Goal: Information Seeking & Learning: Learn about a topic

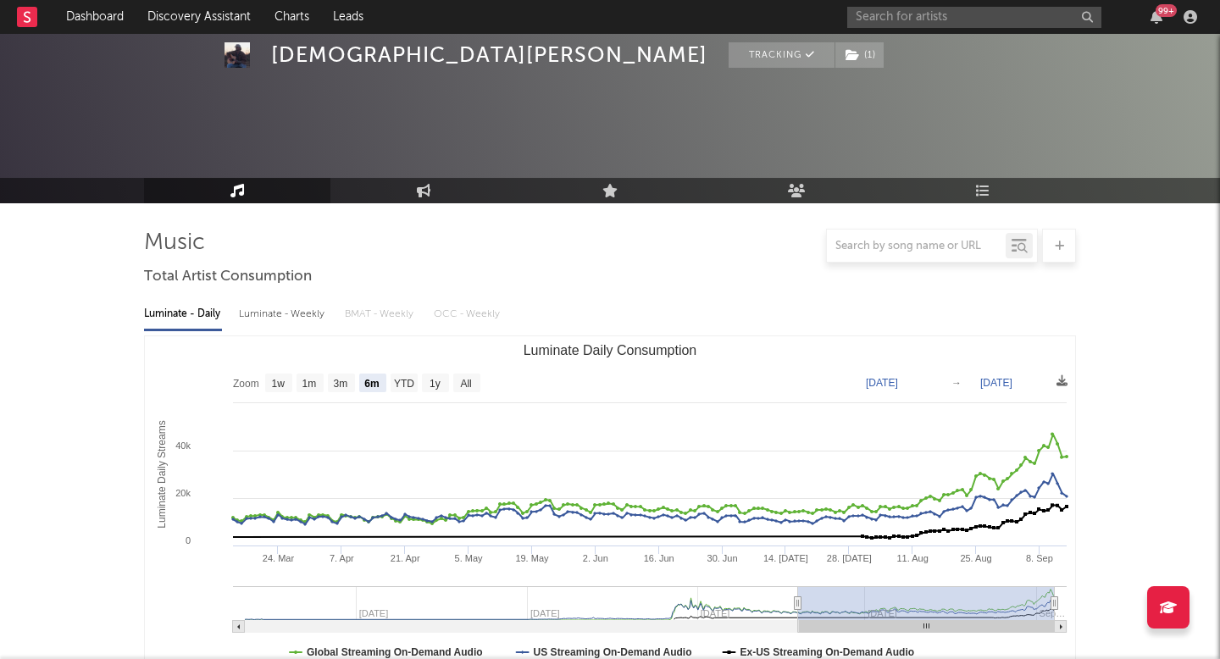
select select "6m"
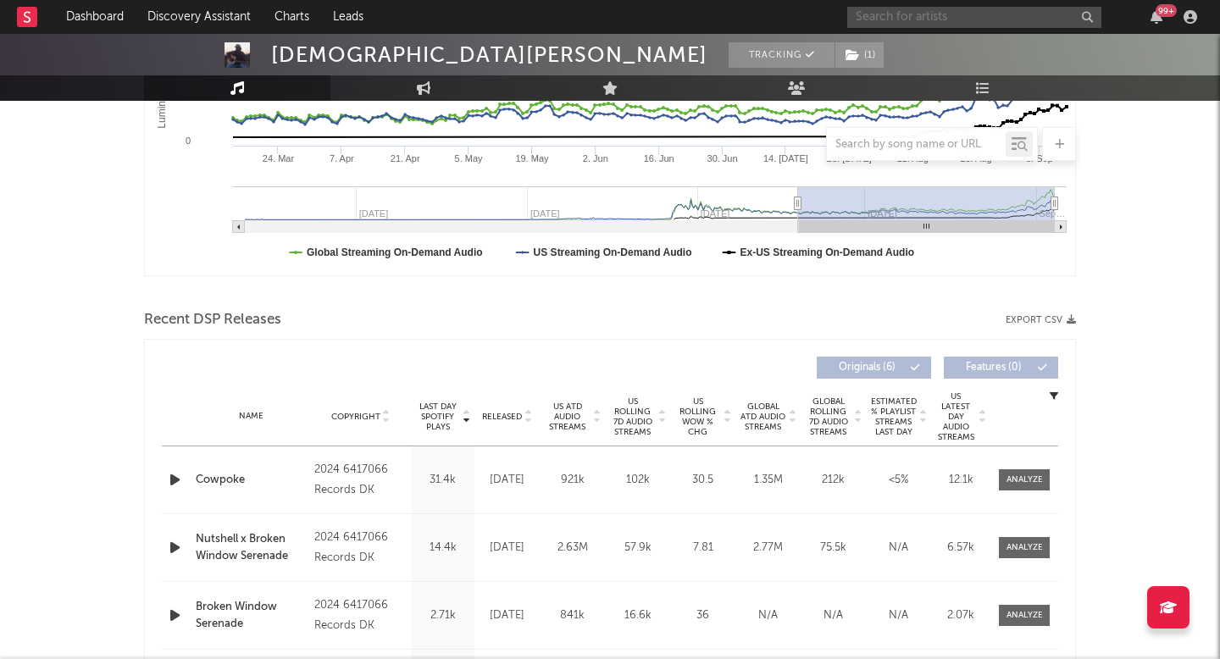
click at [1021, 19] on input "text" at bounding box center [974, 17] width 254 height 21
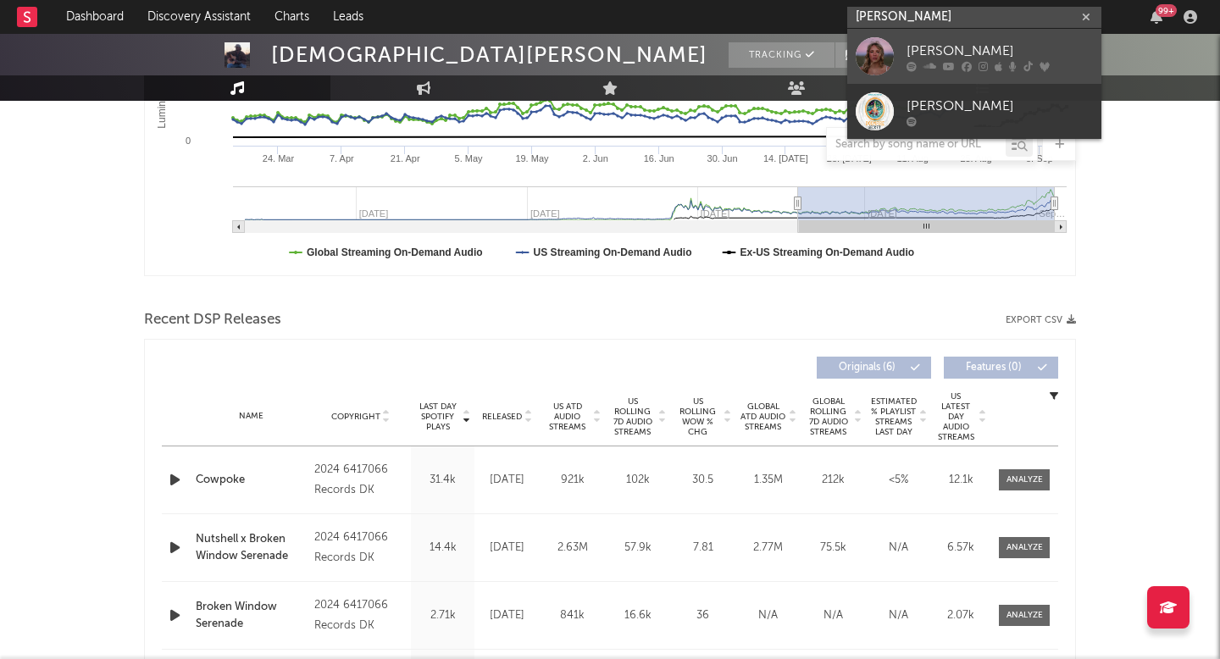
type input "[PERSON_NAME]"
click at [979, 47] on div "[PERSON_NAME]" at bounding box center [1000, 51] width 186 height 20
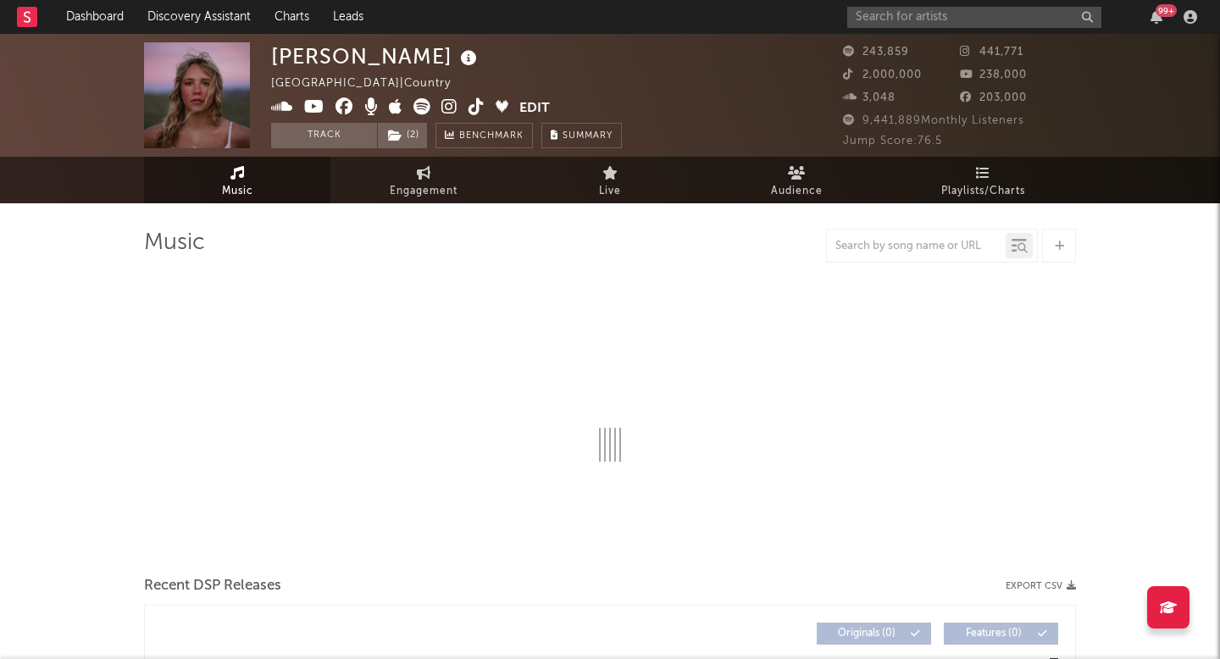
select select "6m"
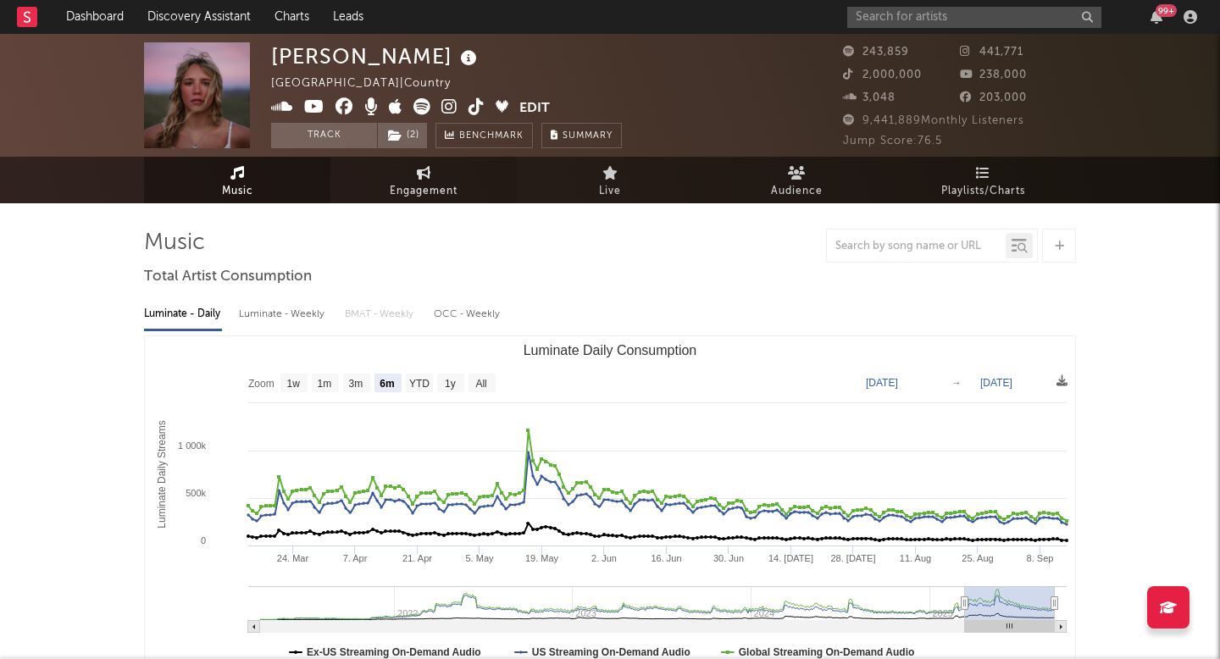
click at [444, 193] on span "Engagement" at bounding box center [424, 191] width 68 height 20
select select "1w"
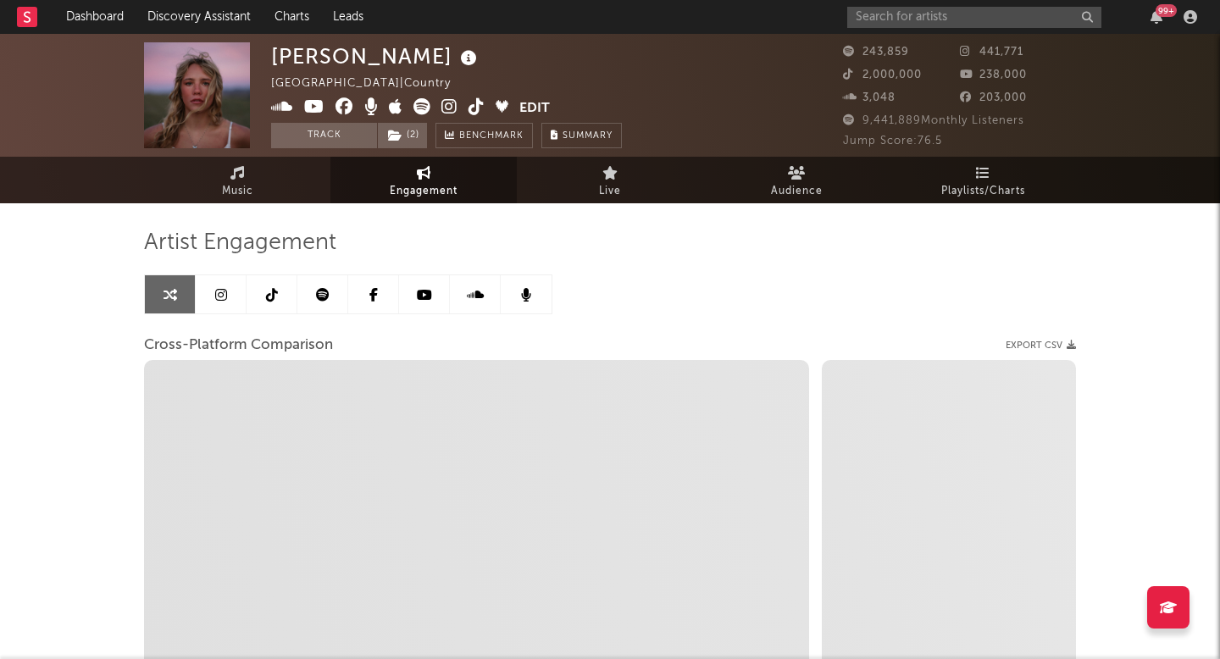
select select "1m"
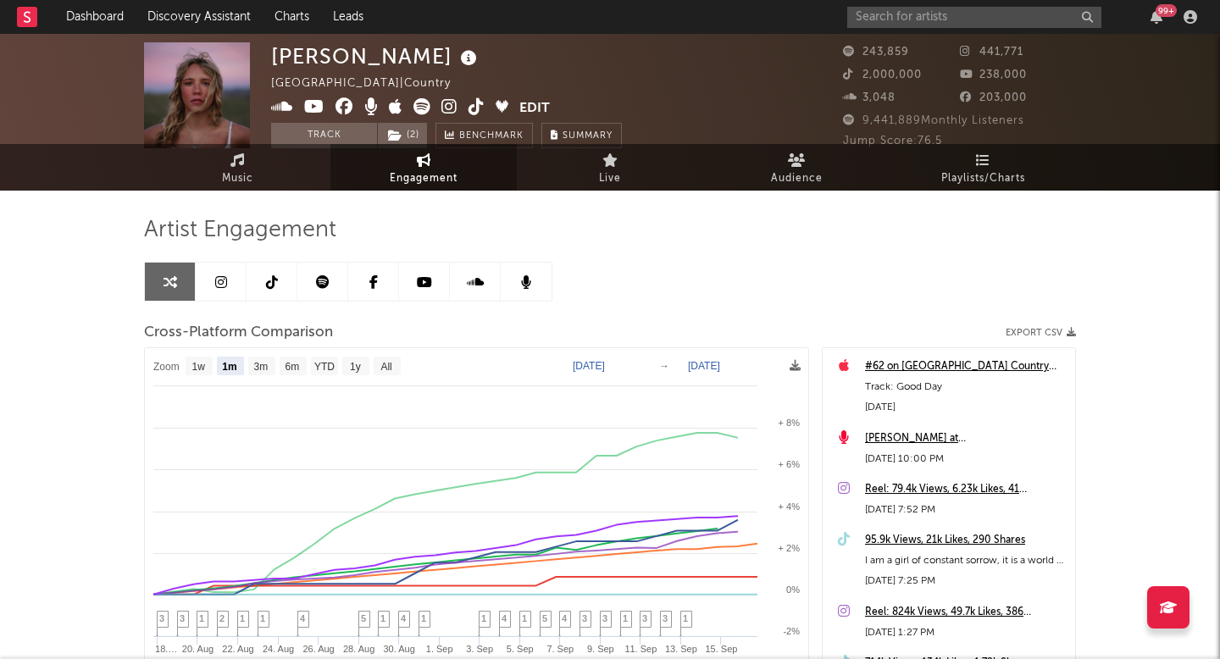
scroll to position [45, 0]
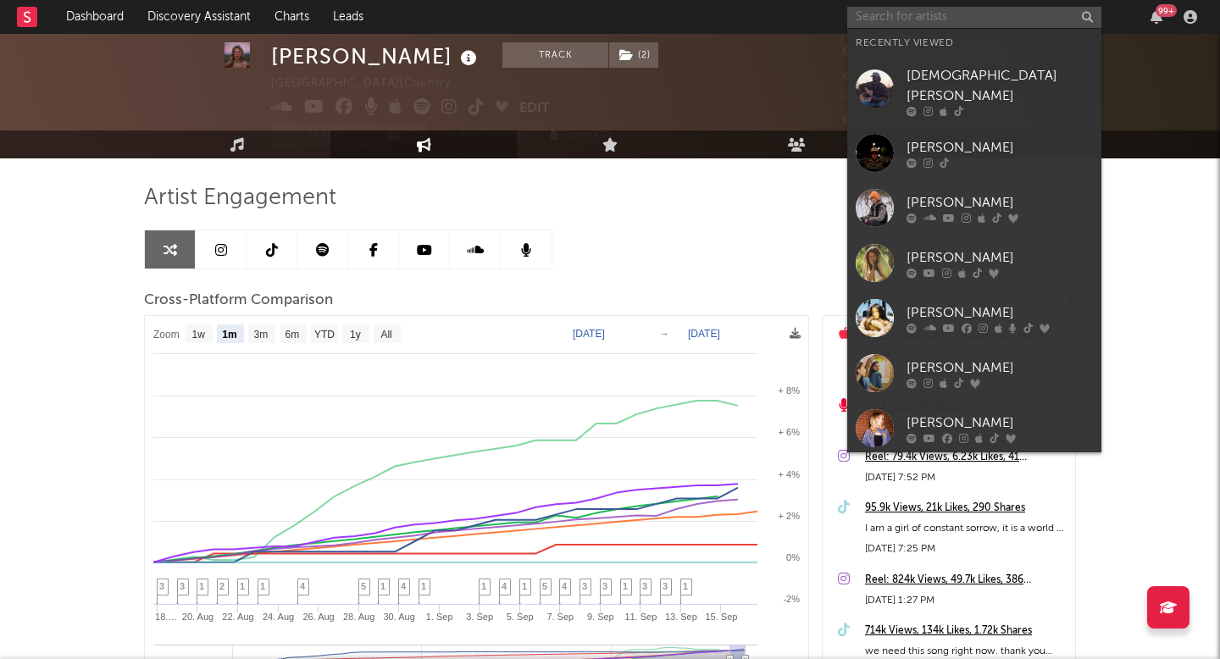
click at [924, 26] on input "text" at bounding box center [974, 17] width 254 height 21
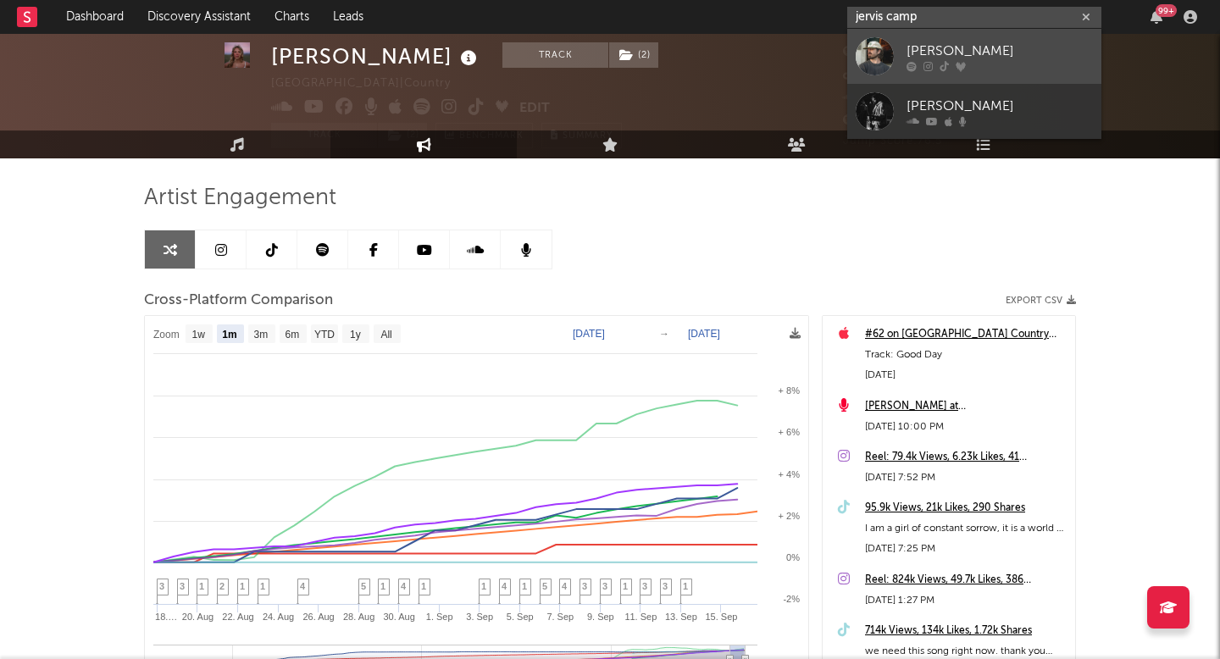
type input "jervis camp"
click at [938, 73] on link "[PERSON_NAME]" at bounding box center [974, 56] width 254 height 55
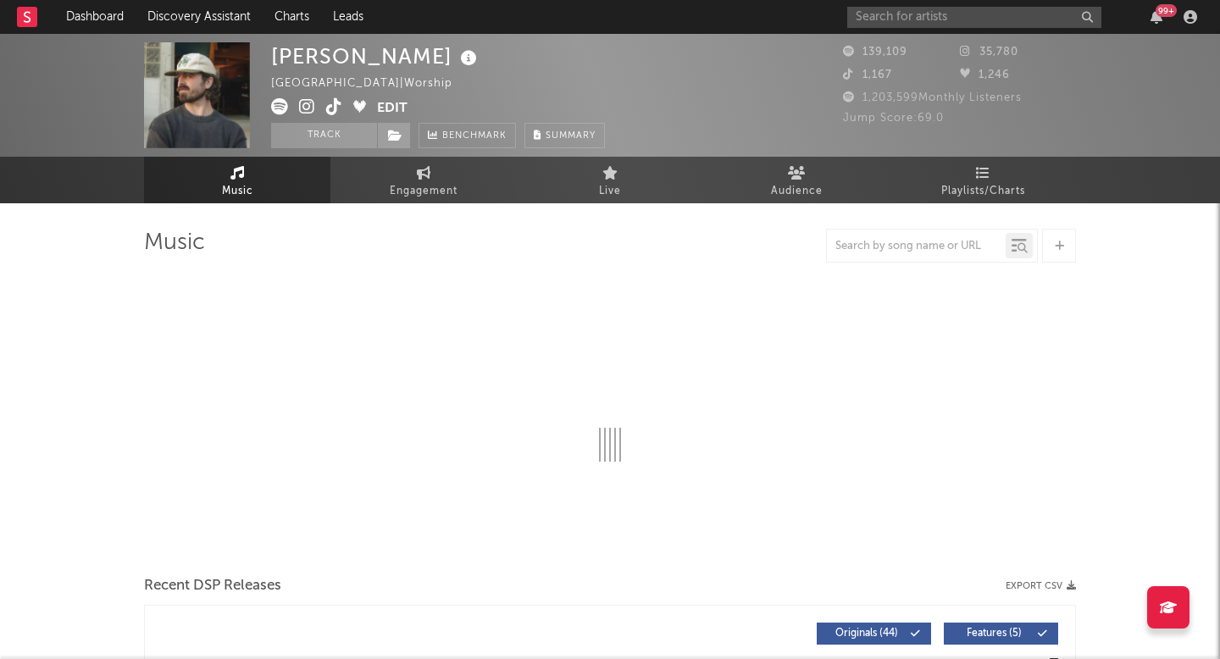
select select "6m"
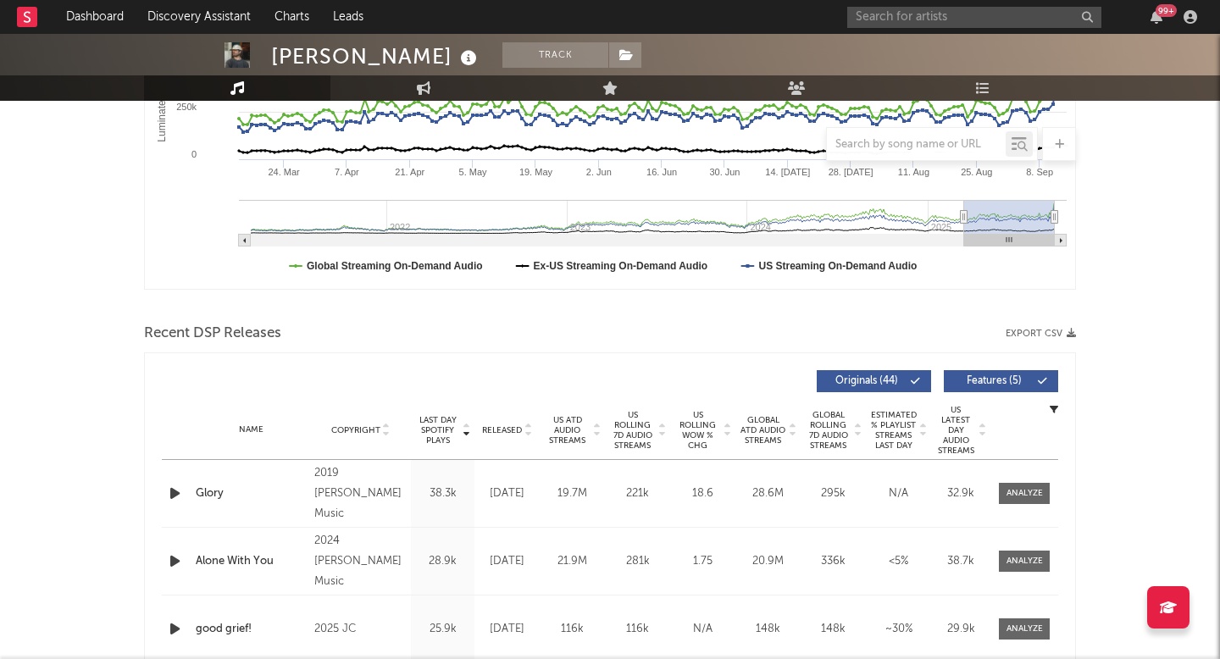
scroll to position [466, 0]
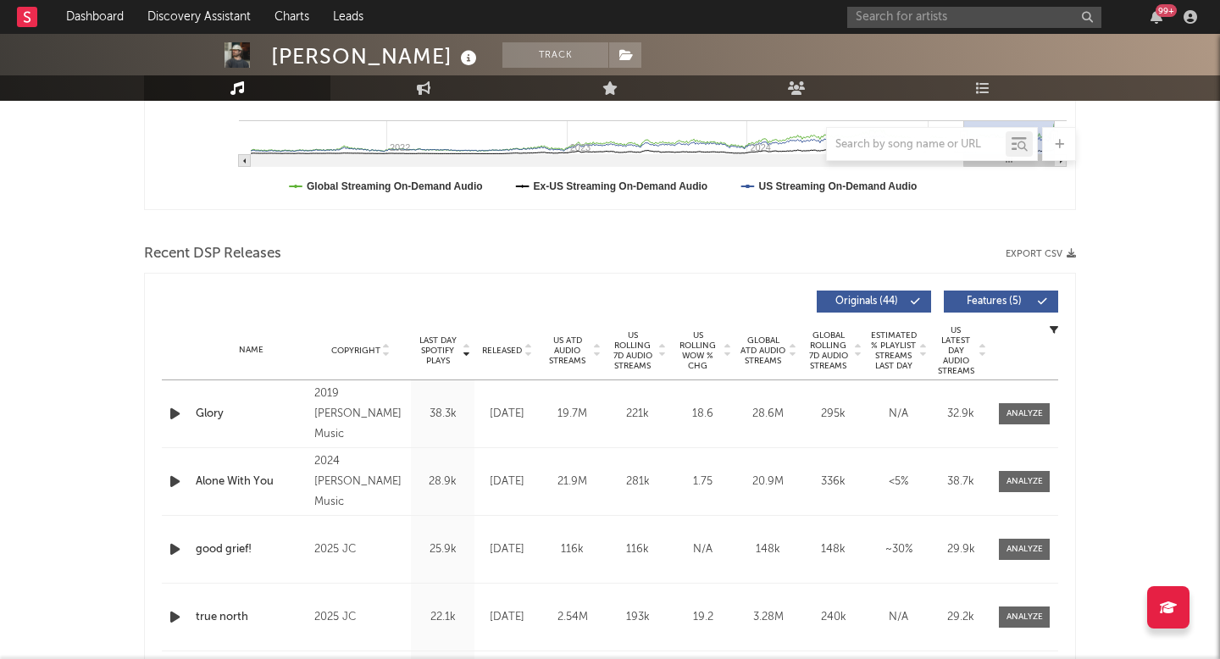
click at [637, 352] on span "US Rolling 7D Audio Streams" at bounding box center [632, 350] width 47 height 41
click at [1017, 412] on div at bounding box center [1025, 414] width 36 height 13
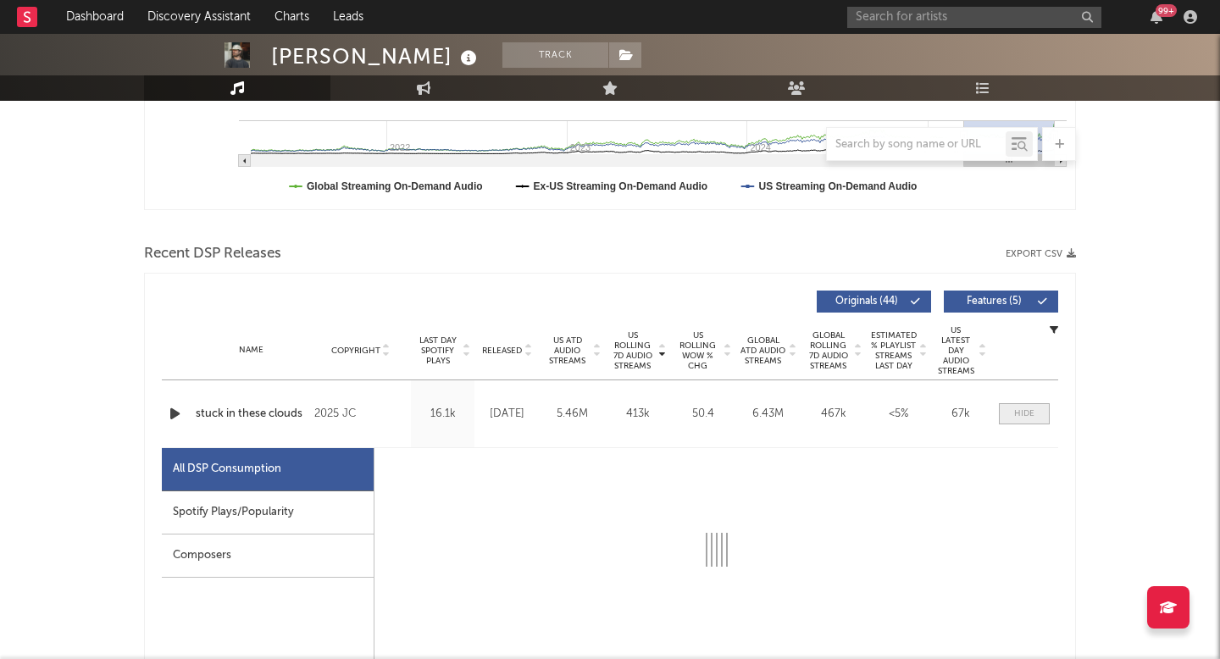
select select "1w"
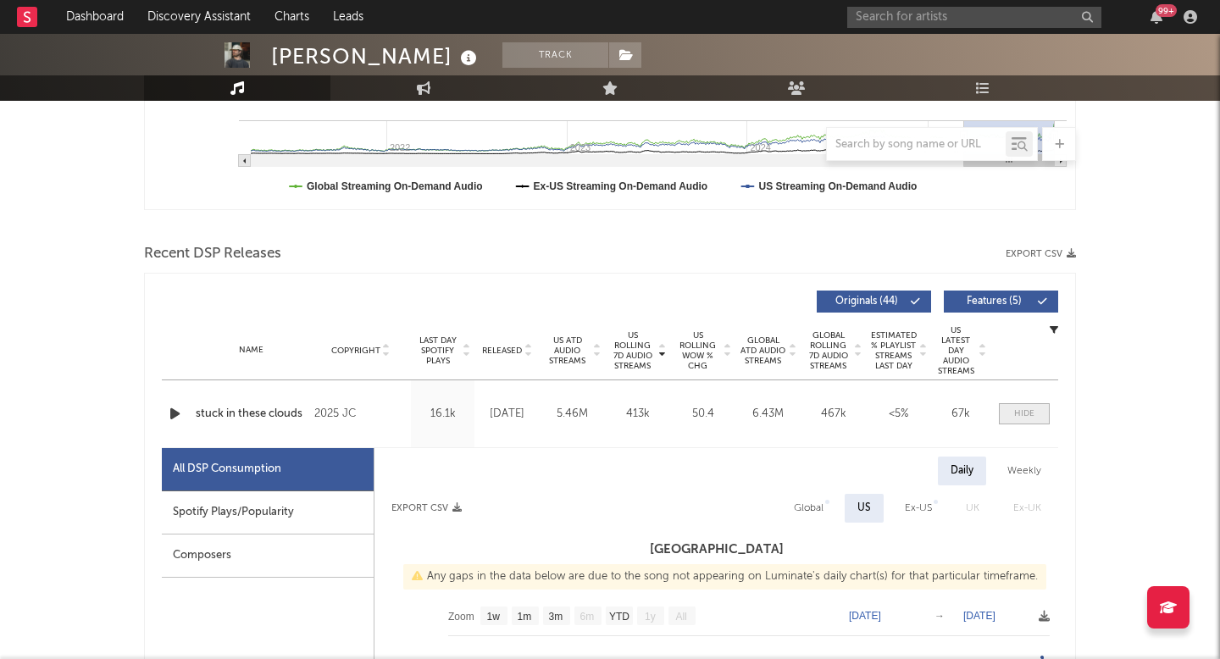
click at [1017, 412] on div at bounding box center [1024, 414] width 20 height 13
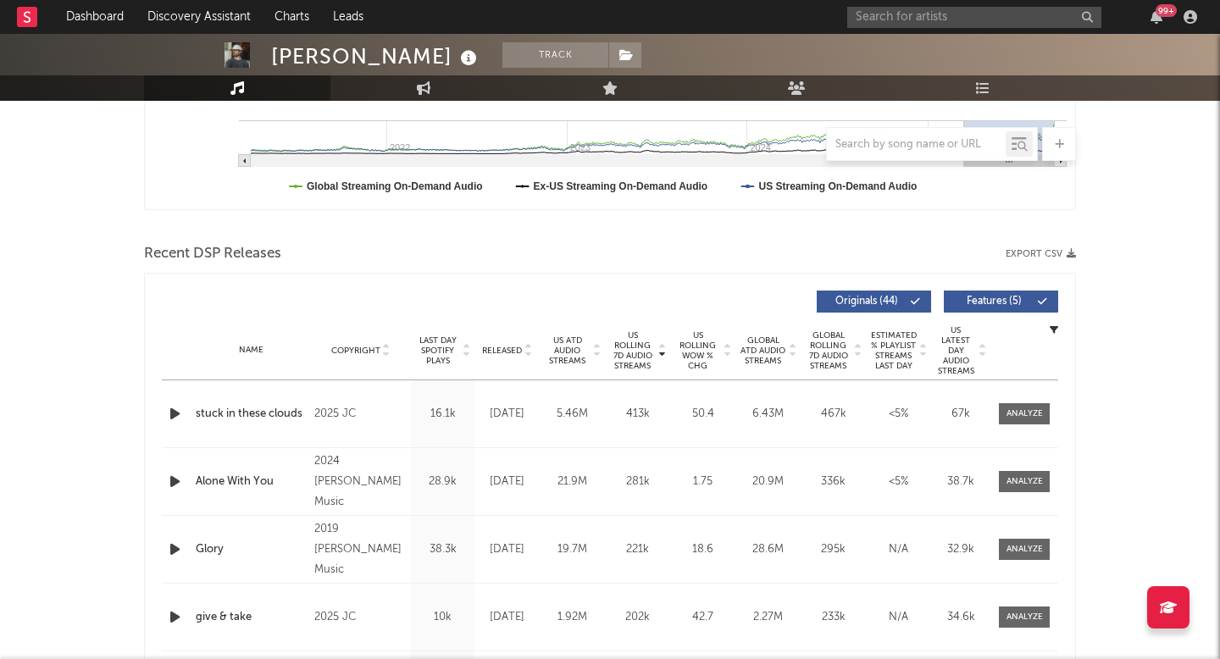
click at [635, 341] on span "US Rolling 7D Audio Streams" at bounding box center [632, 350] width 47 height 41
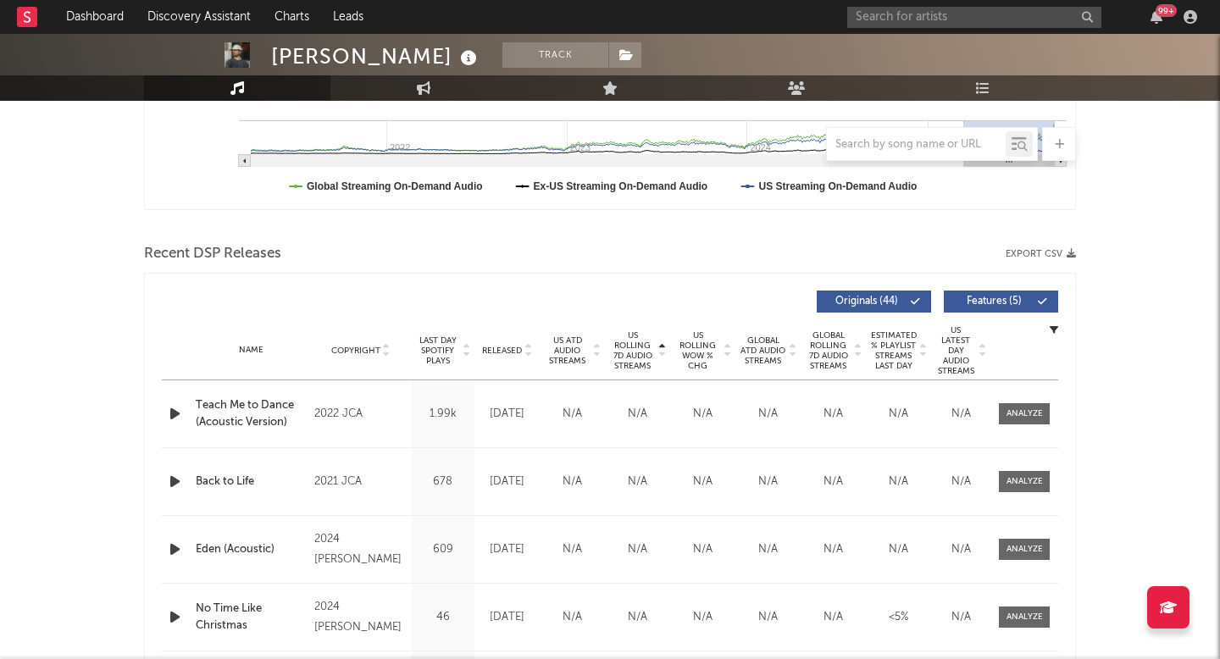
click at [635, 341] on span "US Rolling 7D Audio Streams" at bounding box center [632, 350] width 47 height 41
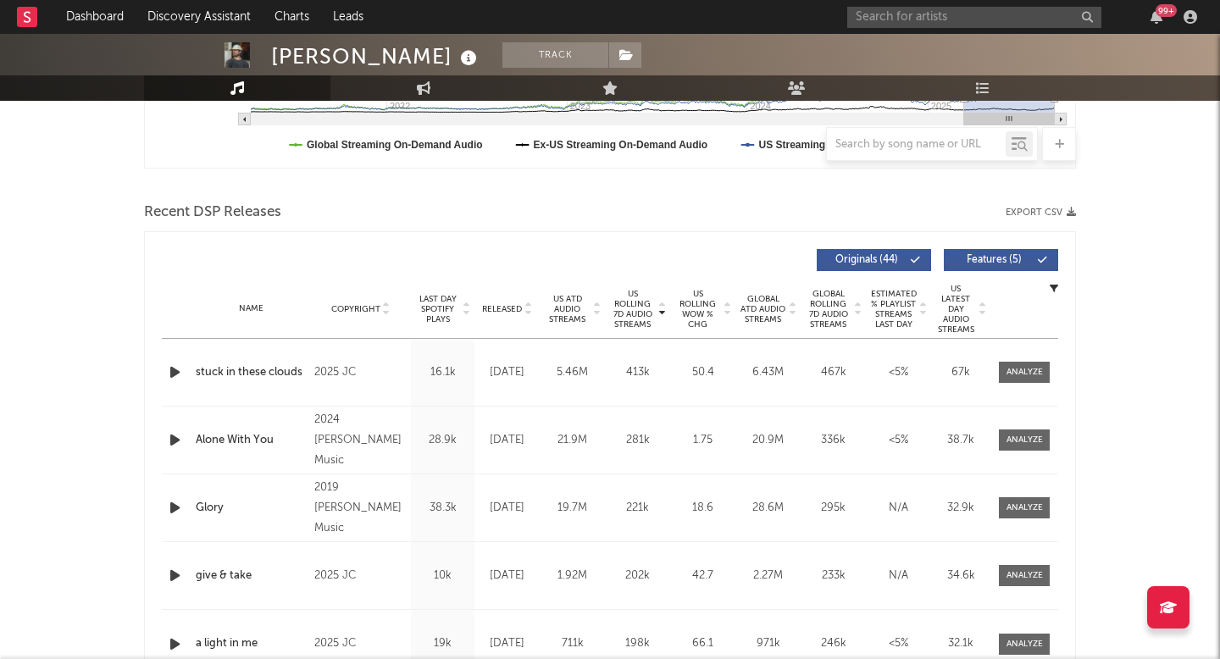
scroll to position [510, 0]
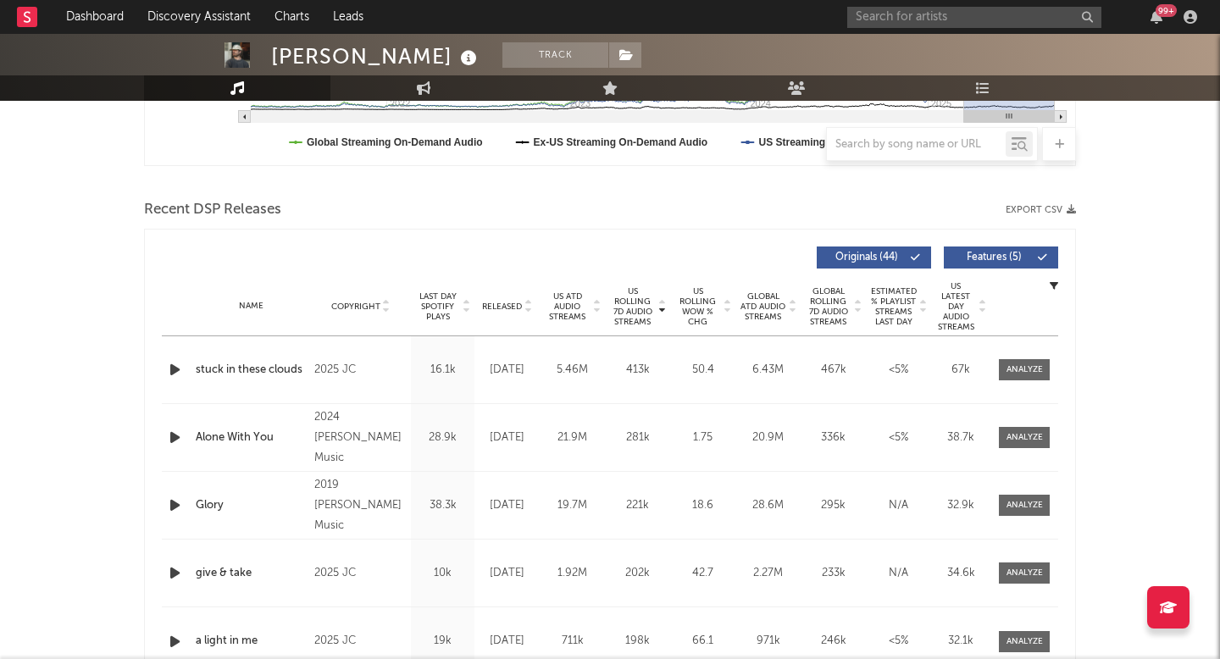
click at [284, 364] on div "stuck in these clouds" at bounding box center [251, 370] width 110 height 17
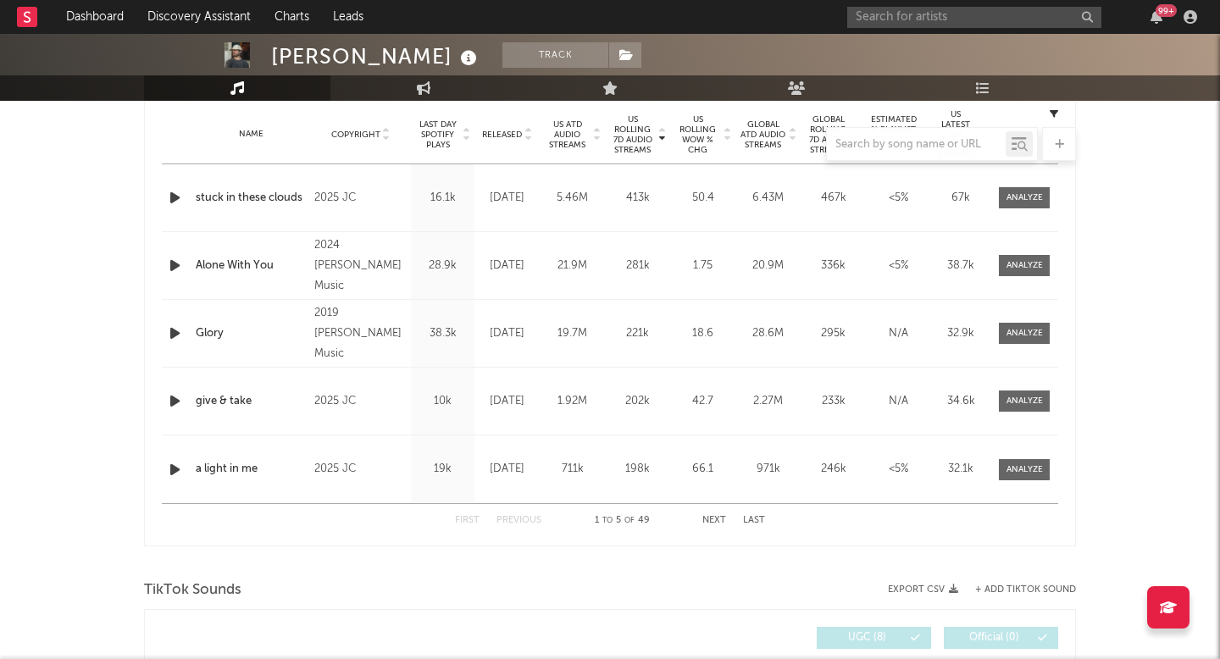
scroll to position [636, 0]
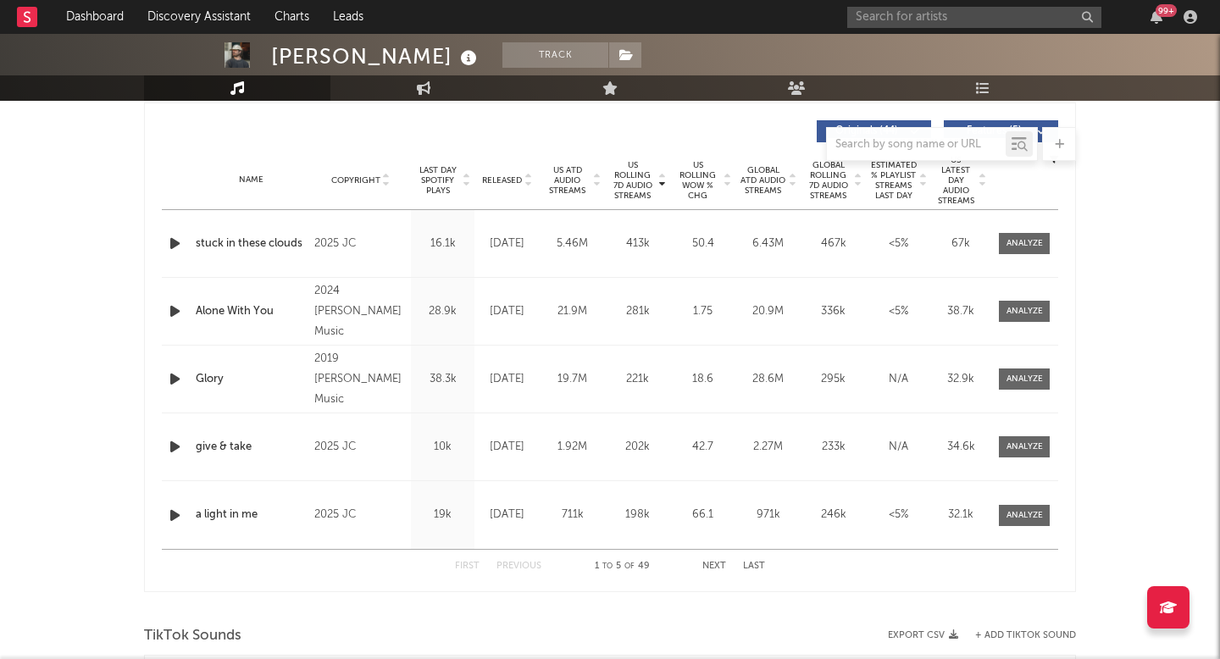
click at [635, 180] on span "US Rolling 7D Audio Streams" at bounding box center [632, 180] width 47 height 41
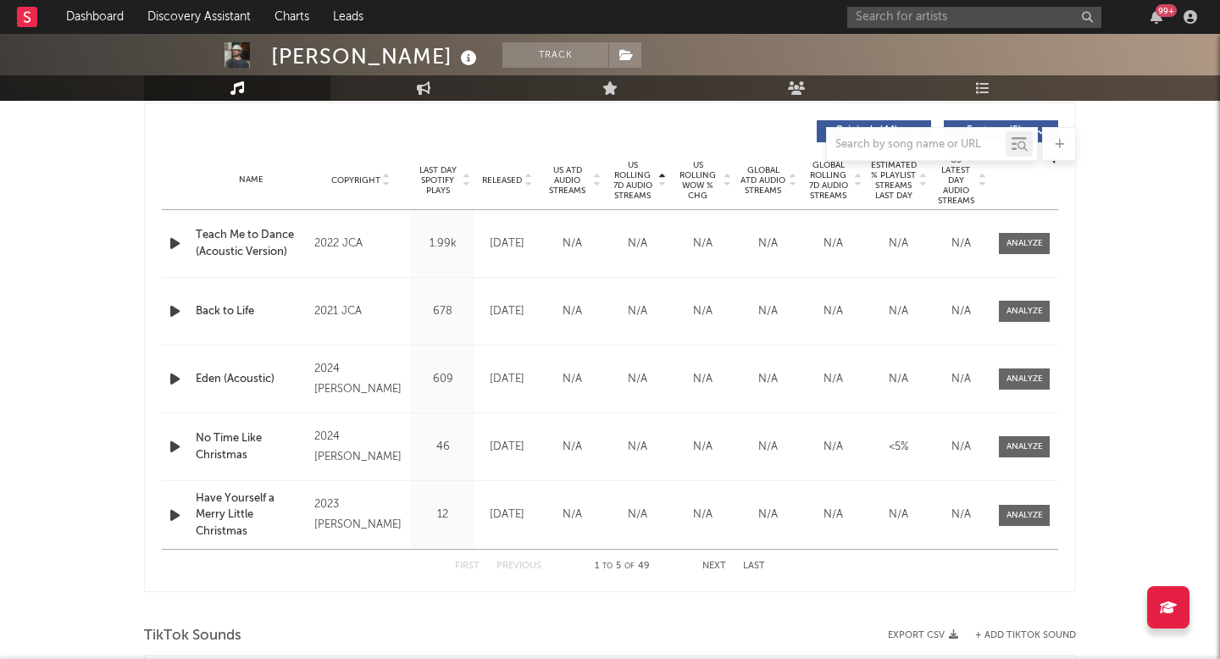
click at [635, 180] on span "US Rolling 7D Audio Streams" at bounding box center [632, 180] width 47 height 41
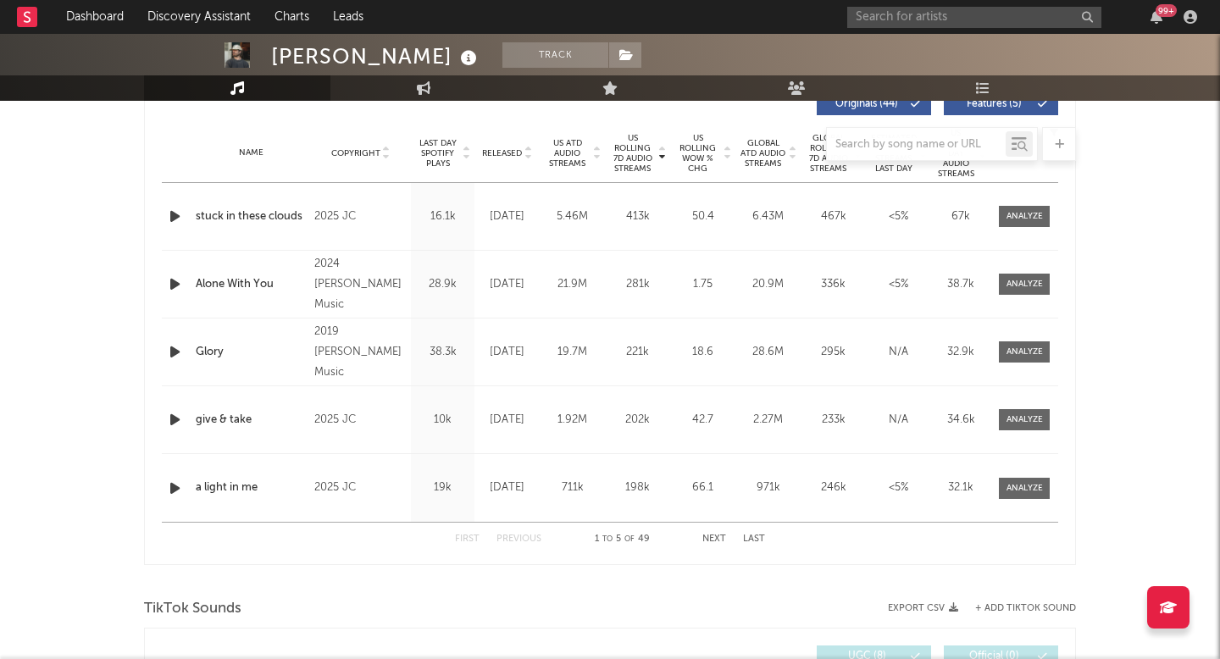
scroll to position [666, 0]
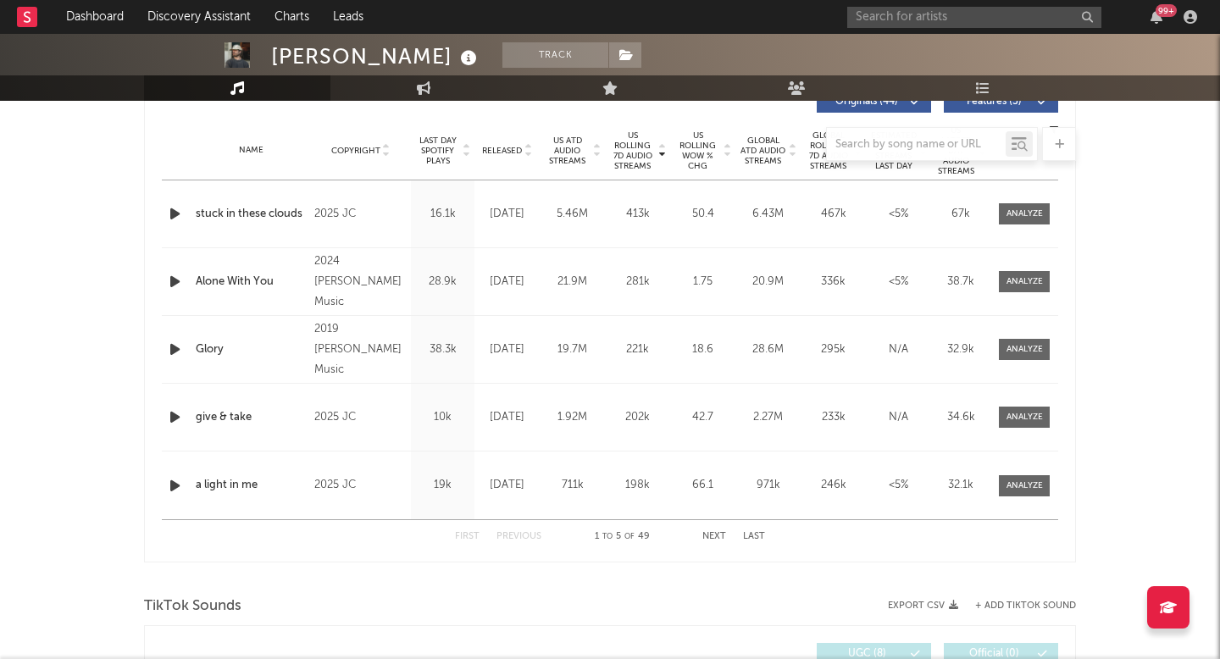
click at [704, 145] on div at bounding box center [610, 144] width 932 height 34
click at [702, 153] on div at bounding box center [610, 144] width 932 height 34
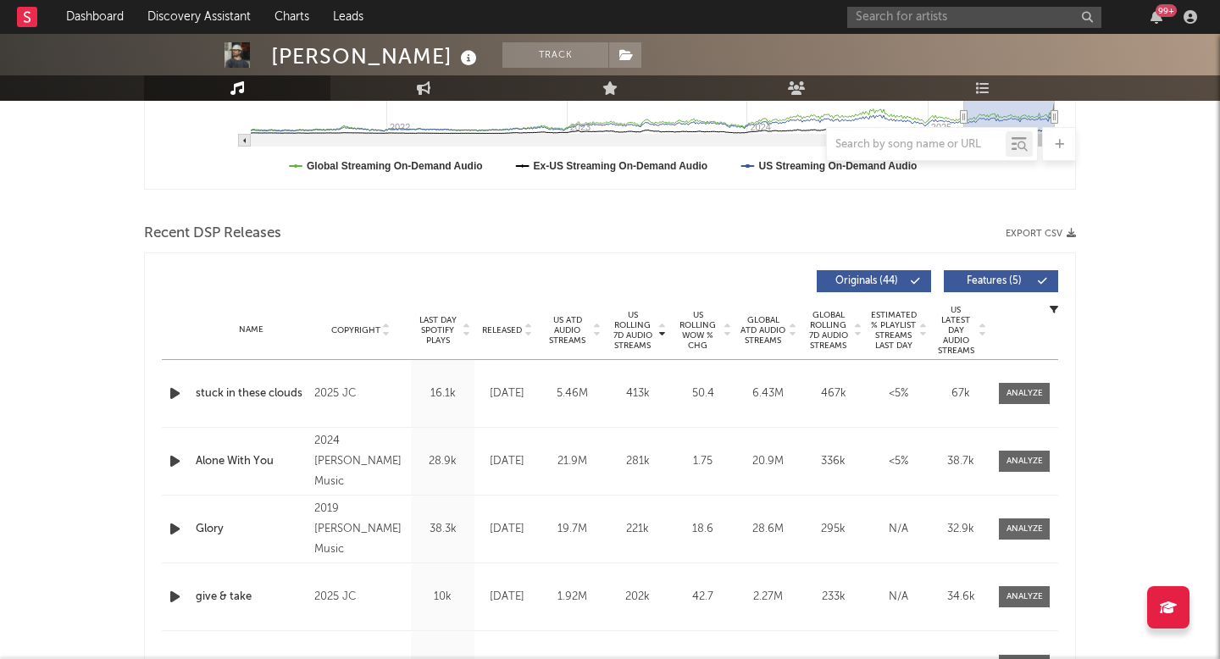
click at [698, 328] on span "US Rolling WoW % Chg" at bounding box center [697, 330] width 47 height 41
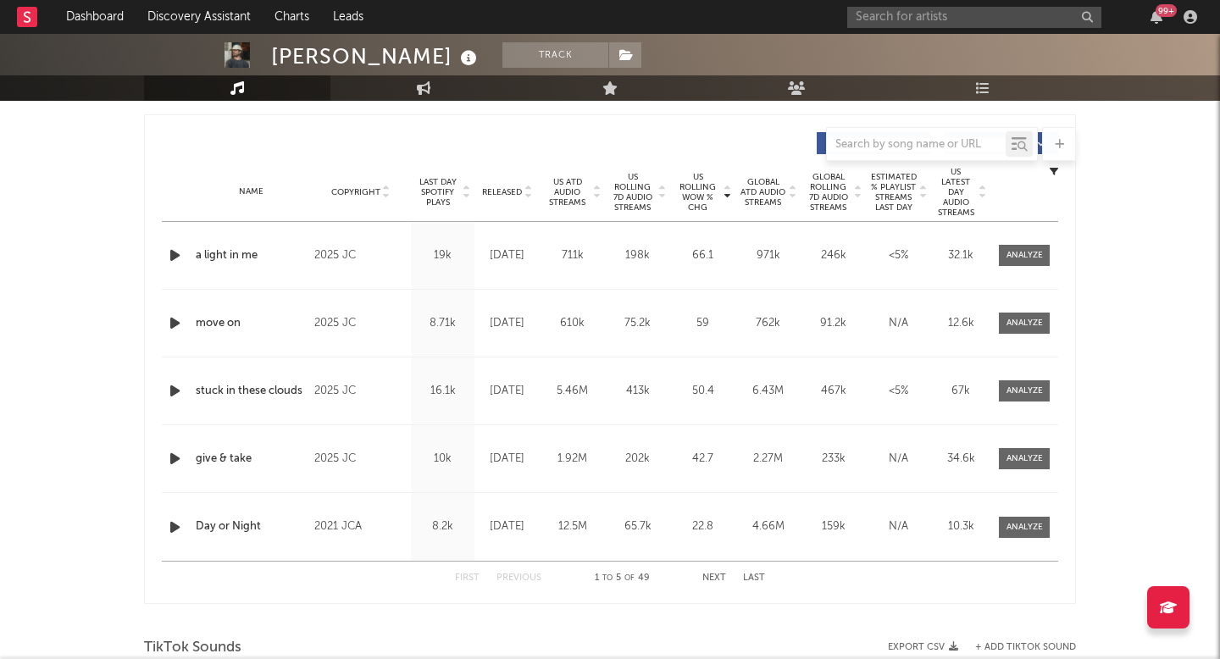
scroll to position [629, 0]
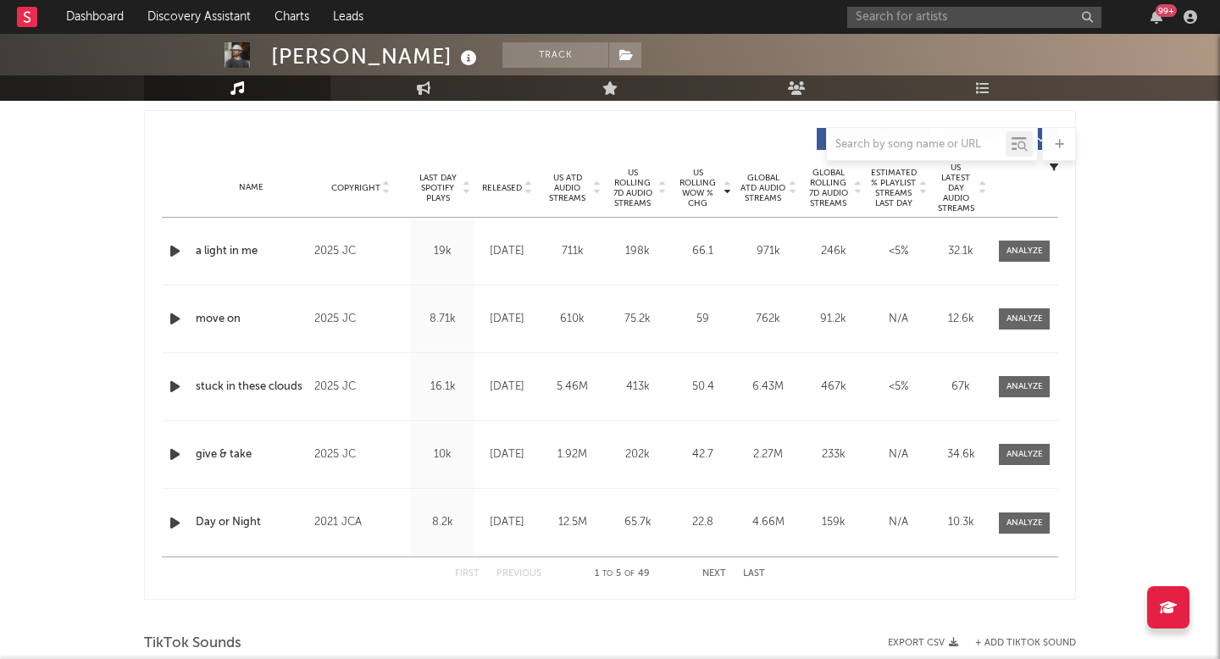
click at [720, 575] on button "Next" at bounding box center [714, 573] width 24 height 9
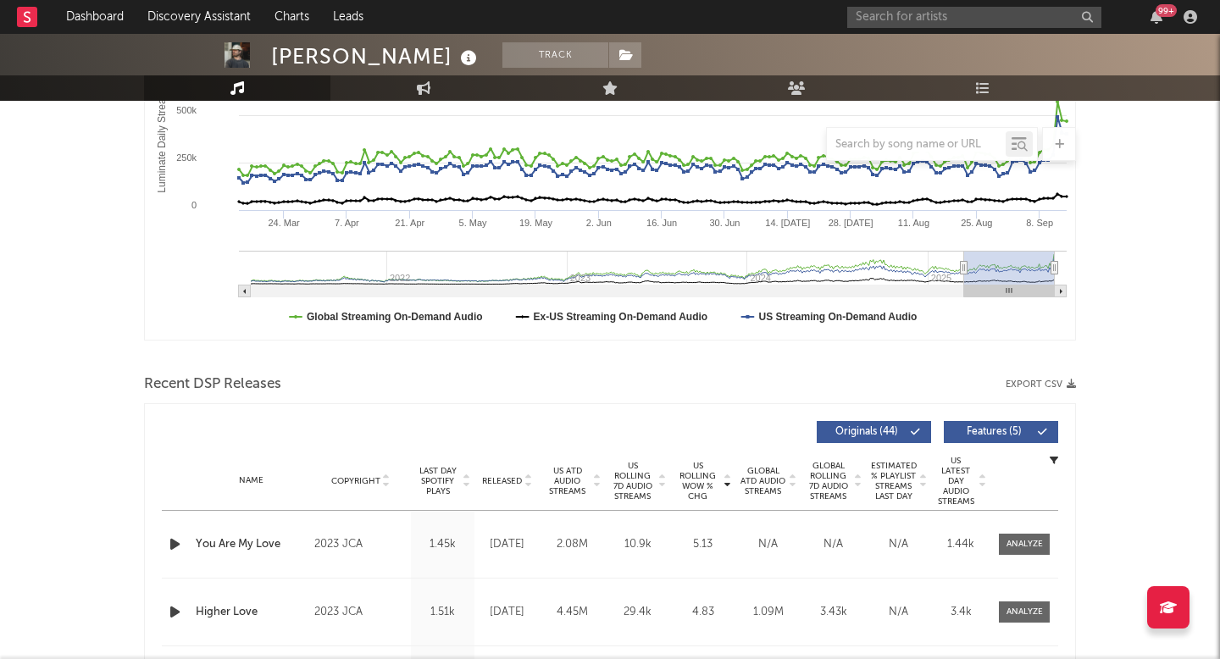
scroll to position [0, 0]
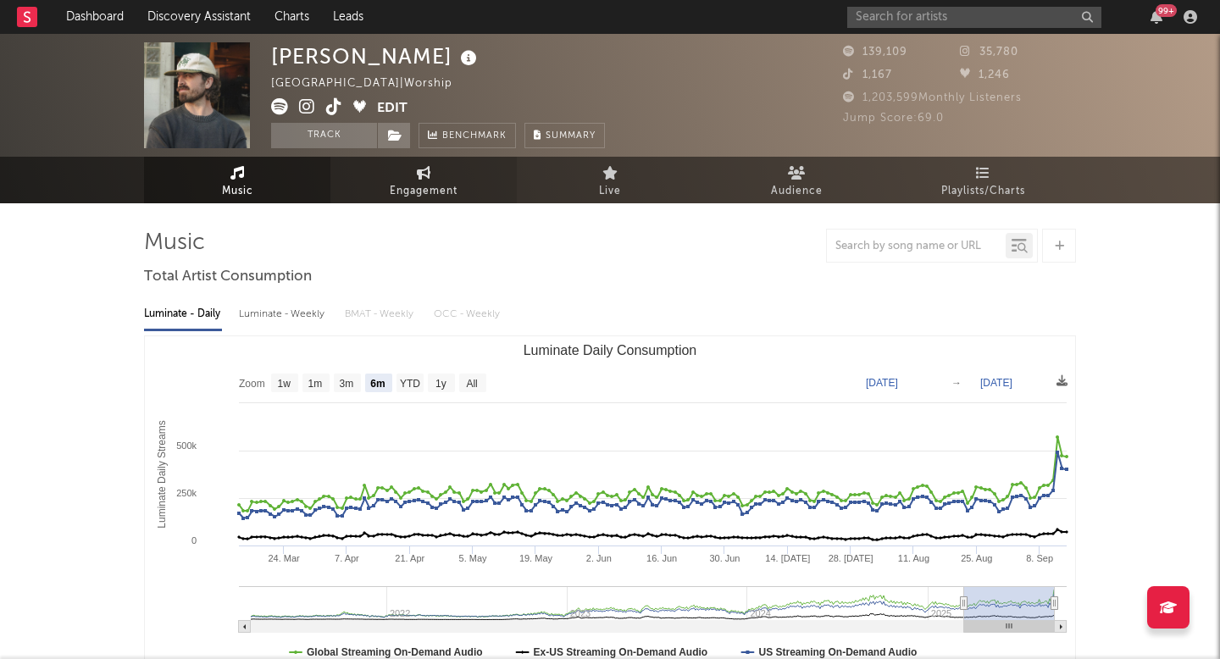
click at [399, 201] on span "Engagement" at bounding box center [424, 191] width 68 height 20
select select "1w"
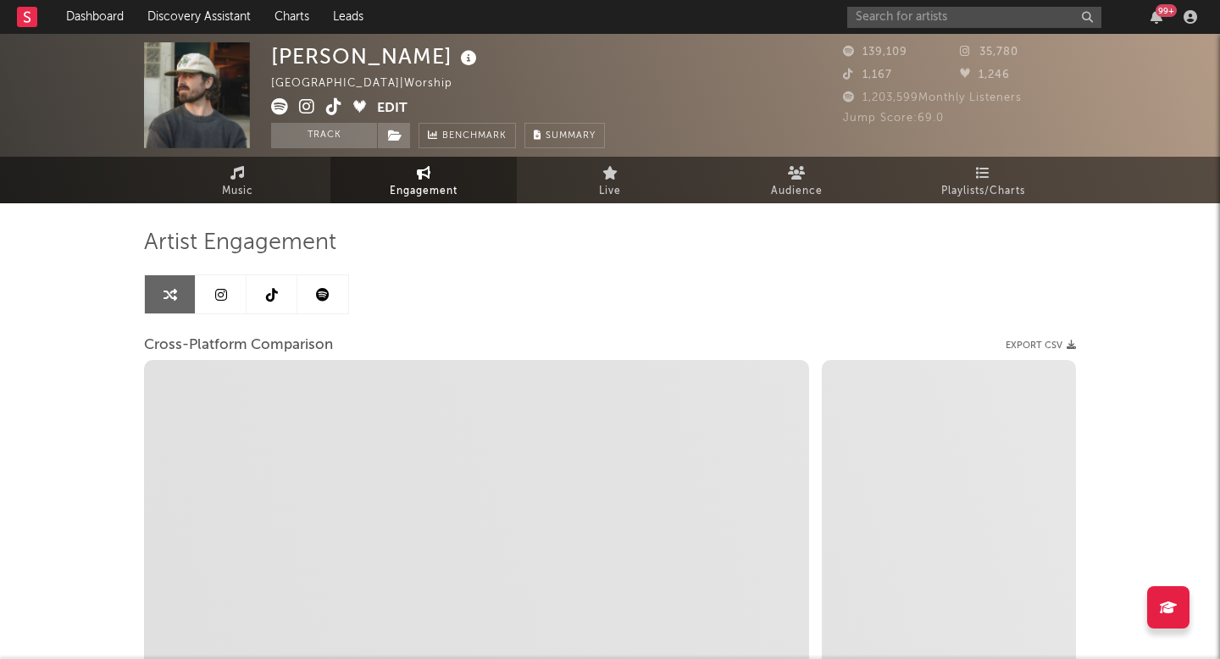
select select "1m"
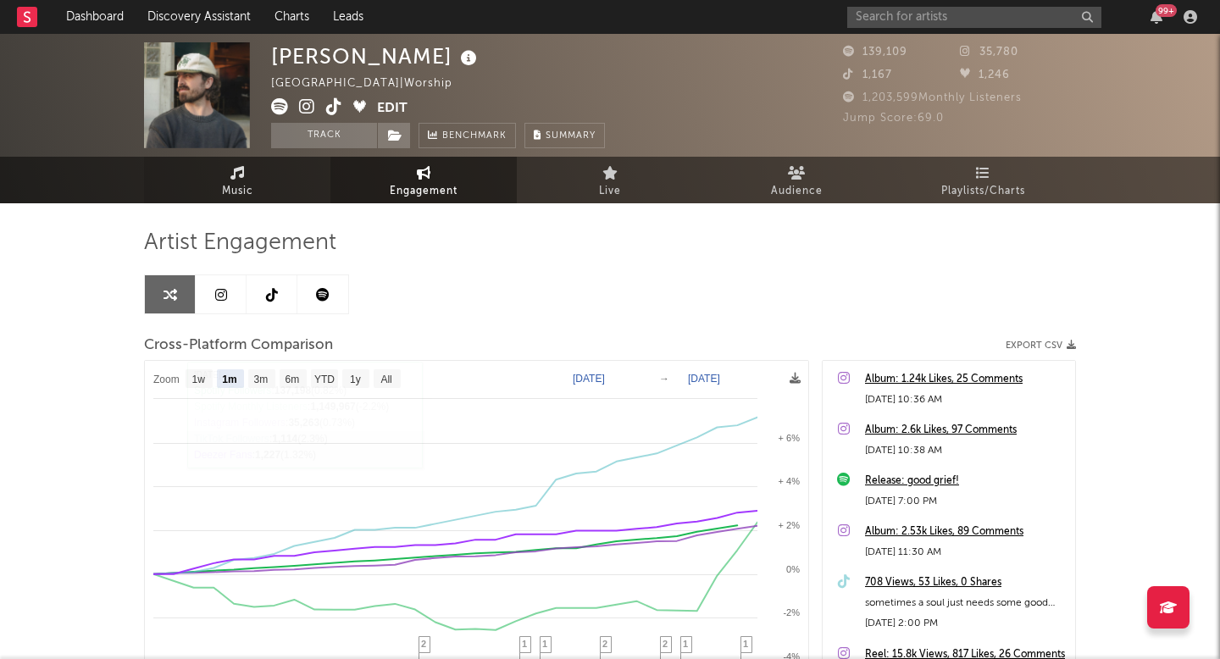
click at [225, 167] on link "Music" at bounding box center [237, 180] width 186 height 47
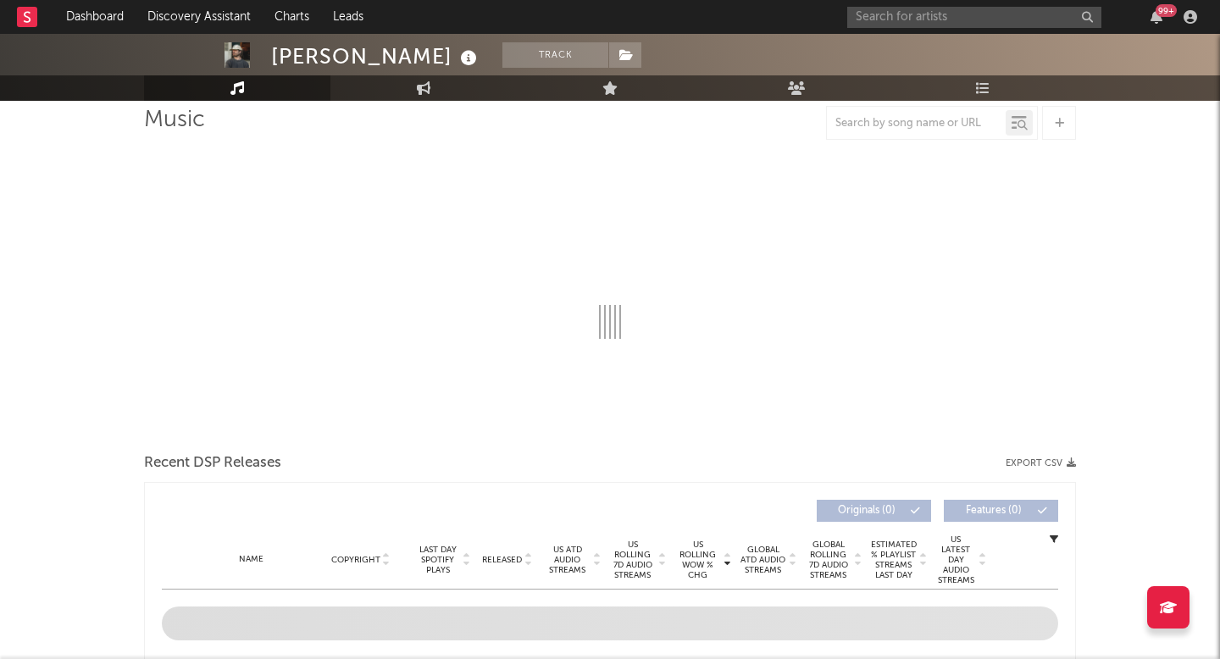
select select "6m"
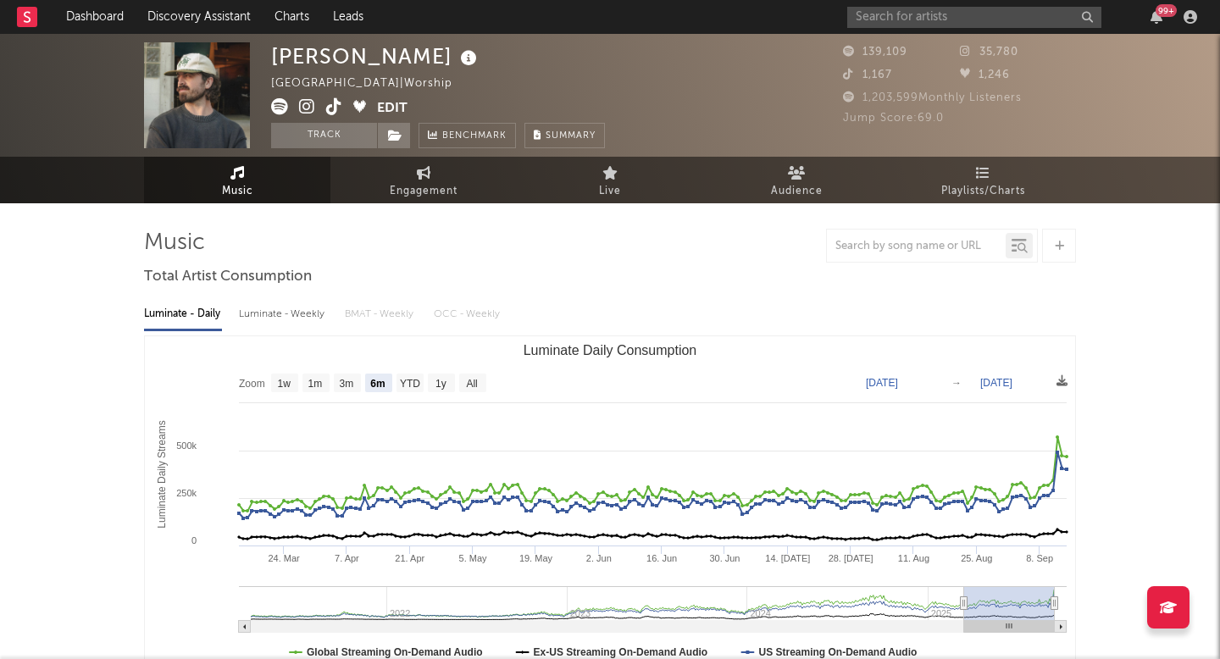
click at [302, 310] on div "Luminate - Weekly" at bounding box center [283, 314] width 89 height 29
select select "6m"
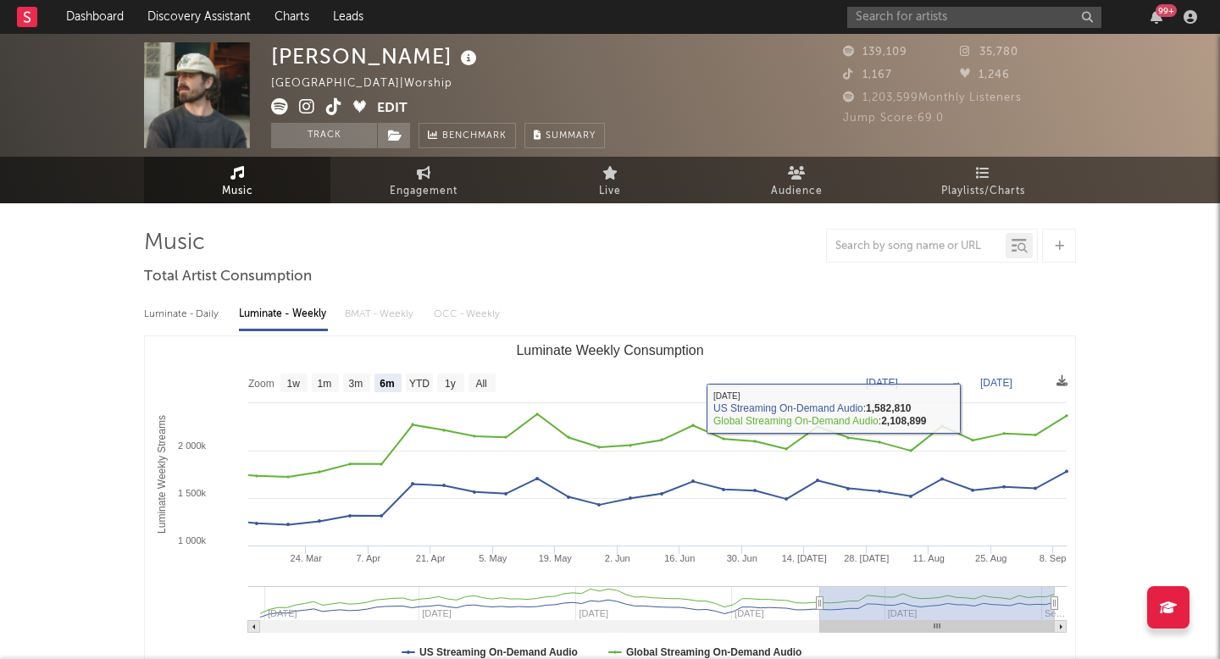
click at [206, 319] on div "Luminate - Daily" at bounding box center [183, 314] width 78 height 29
select select "6m"
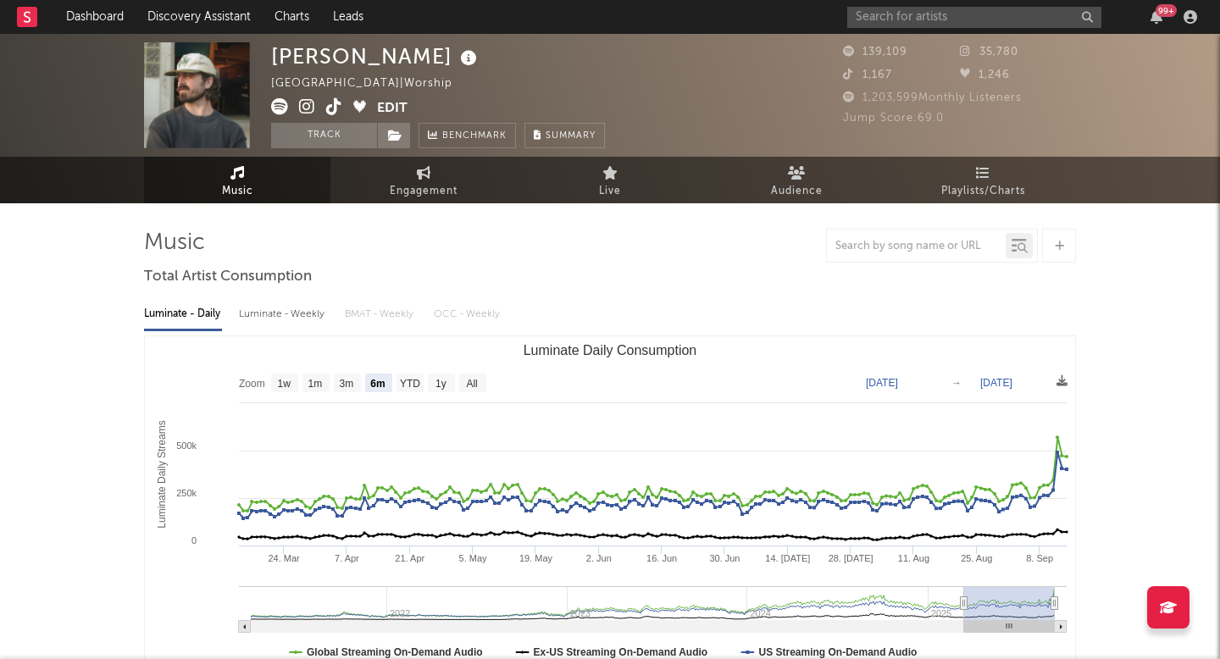
click at [989, 201] on span "Playlists/Charts" at bounding box center [983, 191] width 84 height 20
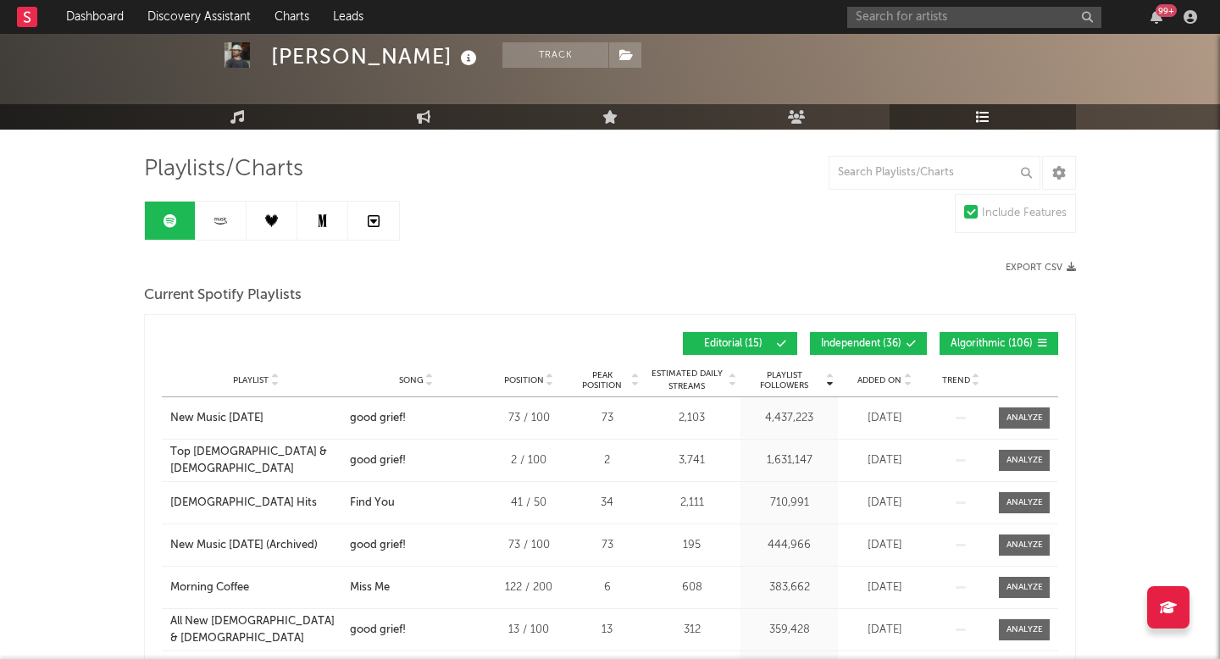
scroll to position [80, 0]
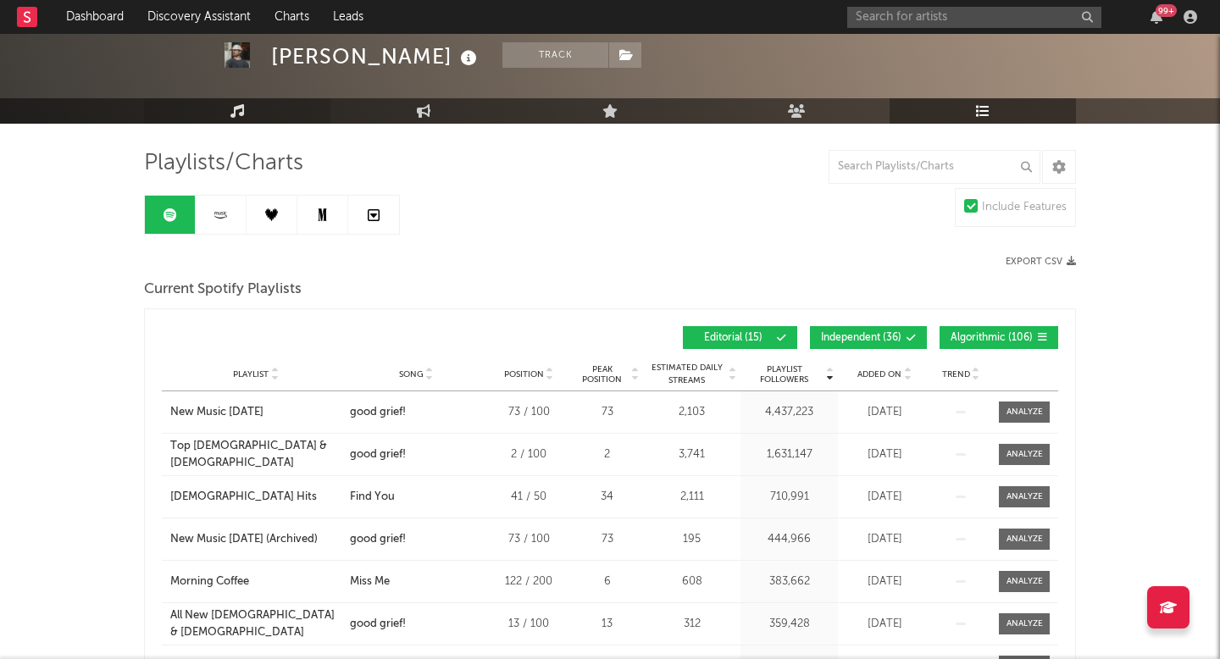
click at [225, 113] on link "Music" at bounding box center [237, 110] width 186 height 25
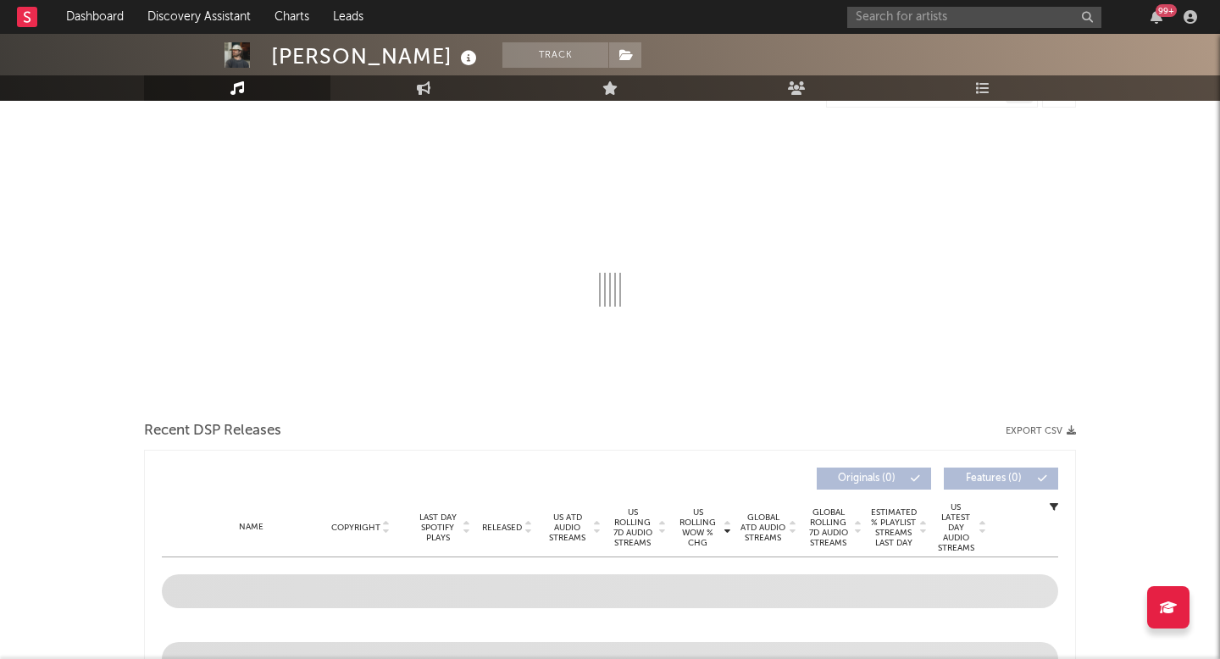
select select "6m"
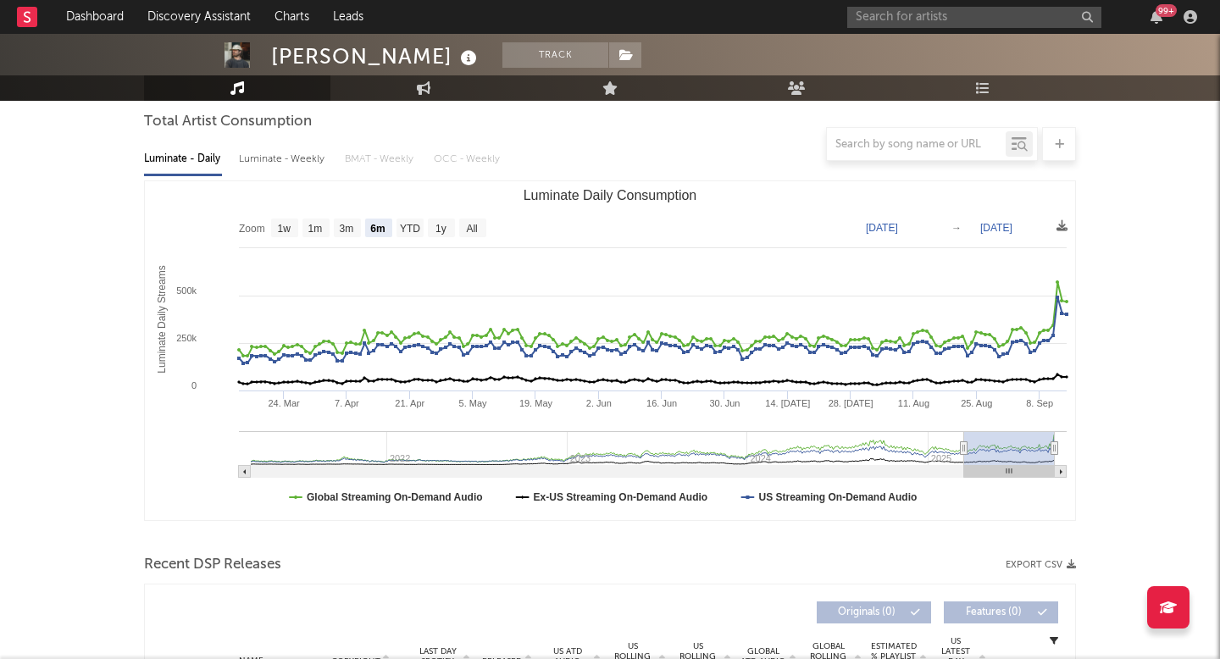
scroll to position [612, 0]
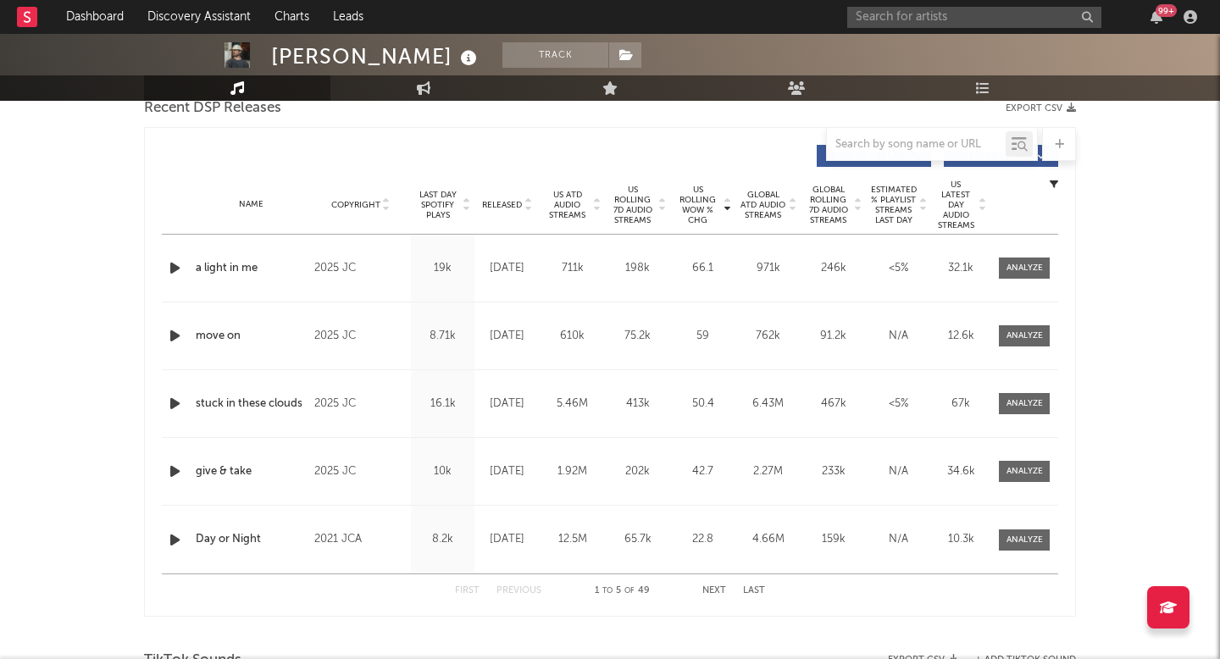
click at [507, 202] on span "Released" at bounding box center [502, 205] width 40 height 10
